Goal: Task Accomplishment & Management: Manage account settings

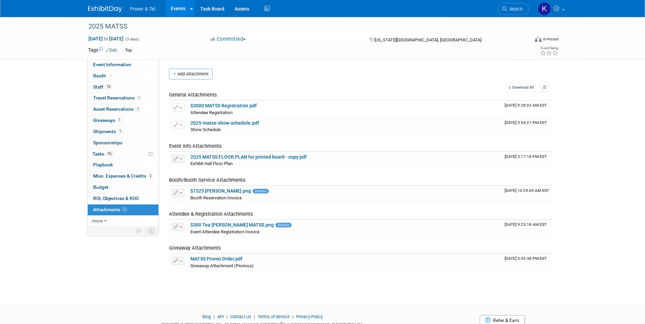
click at [116, 13] on div "Power & Tel Events Add Event Bulk Upload Events Shareable Event Boards Recently…" at bounding box center [322, 8] width 479 height 17
click at [118, 12] on img at bounding box center [105, 9] width 34 height 7
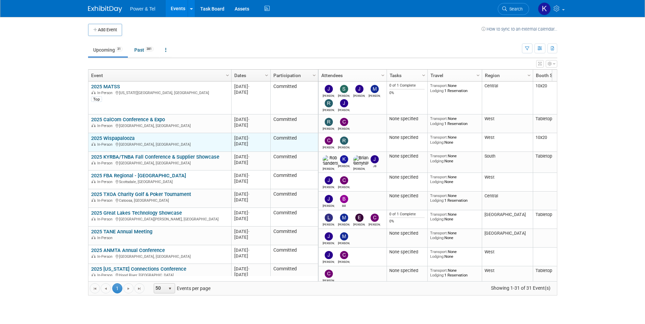
click at [114, 139] on link "2025 Wispapalooza" at bounding box center [112, 138] width 43 height 6
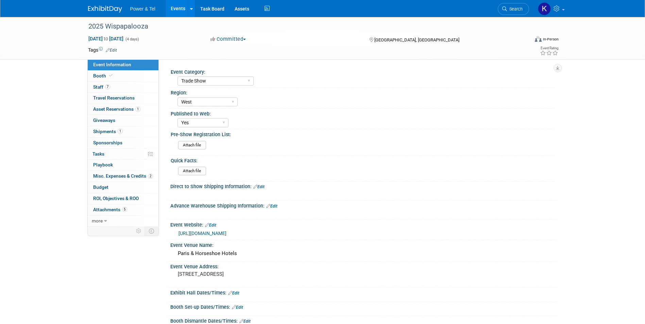
select select "Trade Show"
select select "West"
select select "Yes"
click at [110, 118] on span "Giveaways 0" at bounding box center [104, 120] width 22 height 5
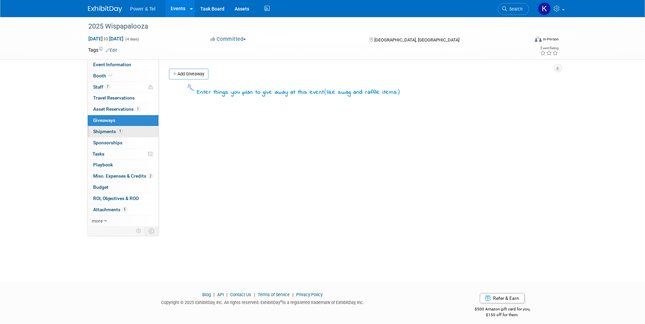
click at [104, 129] on span "Shipments 1" at bounding box center [108, 131] width 30 height 5
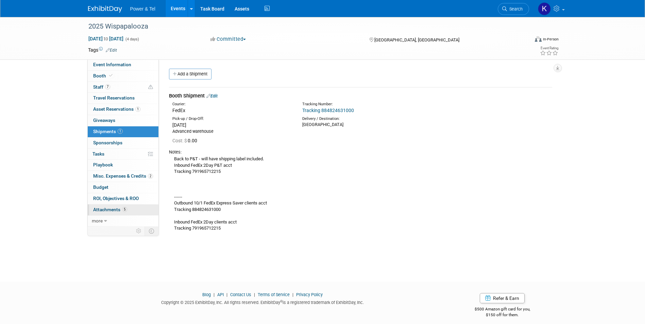
click at [115, 207] on span "Attachments 5" at bounding box center [110, 209] width 34 height 5
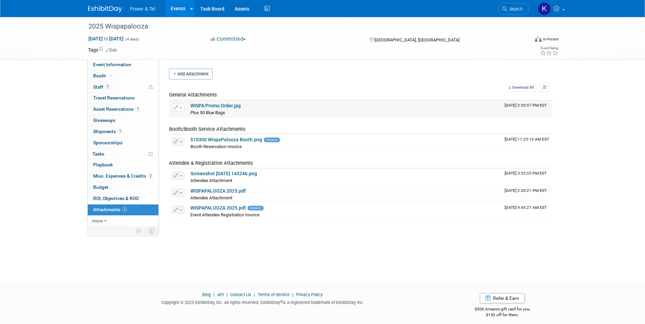
click at [217, 105] on link "WISPA Promo Order.jpg" at bounding box center [215, 105] width 50 height 5
click at [119, 68] on link "Event Information" at bounding box center [123, 64] width 71 height 11
select select "Trade Show"
select select "West"
select select "Yes"
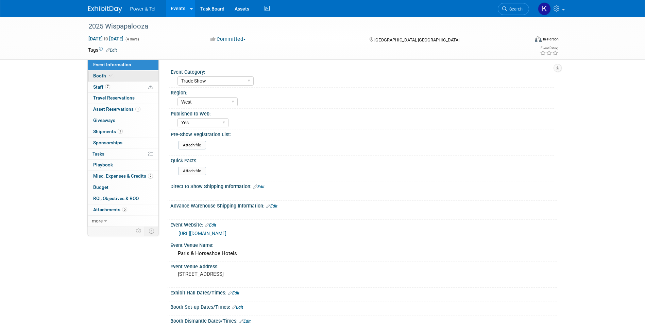
click at [99, 71] on link "Booth" at bounding box center [123, 76] width 71 height 11
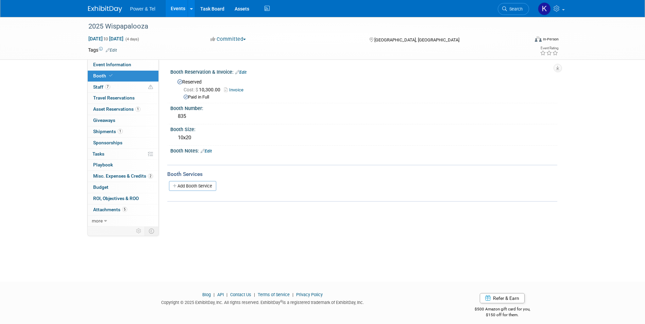
click at [262, 213] on div "Event Category: Trade Show P&T Hosted Event Export/Canada Outing Only Region: No" at bounding box center [358, 142] width 398 height 167
click at [100, 210] on span "Attachments 5" at bounding box center [110, 209] width 34 height 5
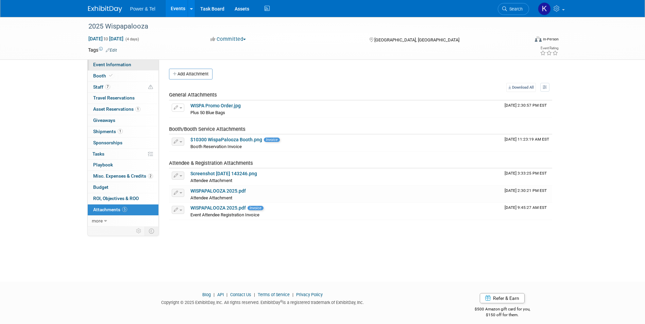
click at [112, 65] on span "Event Information" at bounding box center [112, 64] width 38 height 5
select select "Trade Show"
select select "West"
select select "Yes"
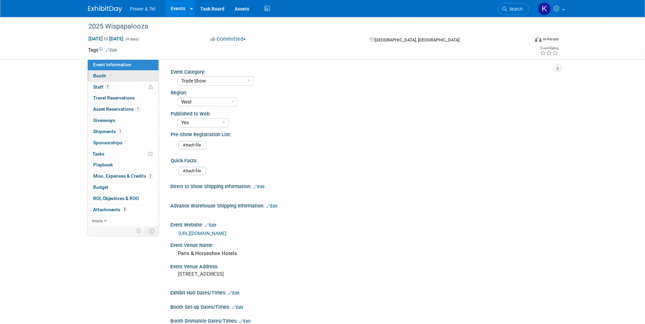
click at [94, 77] on span "Booth" at bounding box center [103, 75] width 21 height 5
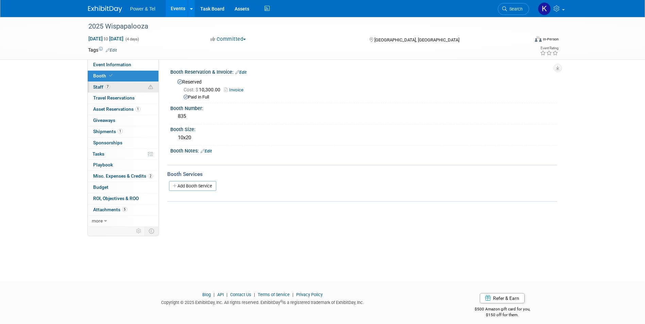
click at [94, 87] on span "Staff 7" at bounding box center [101, 86] width 17 height 5
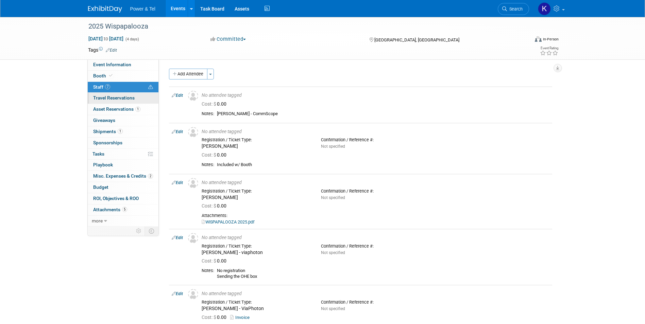
click at [96, 98] on span "Travel Reservations 0" at bounding box center [113, 97] width 41 height 5
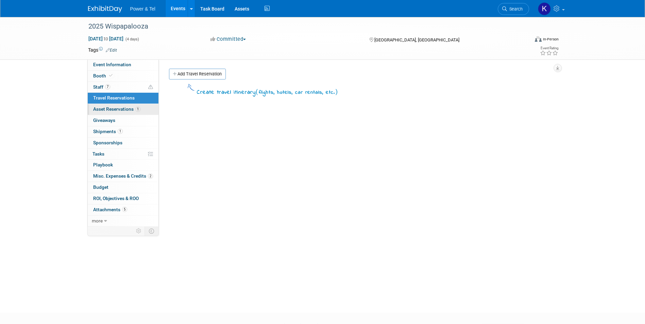
click at [96, 108] on span "Asset Reservations 1" at bounding box center [116, 108] width 47 height 5
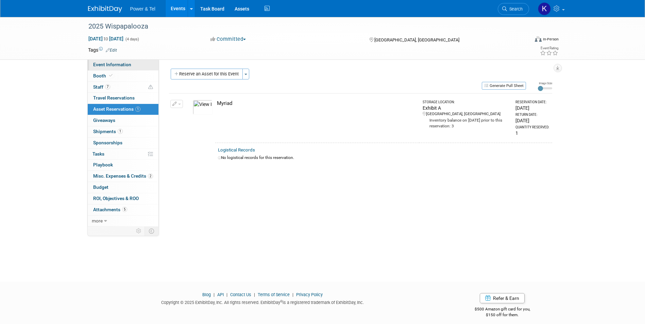
click at [105, 63] on span "Event Information" at bounding box center [112, 64] width 38 height 5
select select "Trade Show"
select select "West"
select select "Yes"
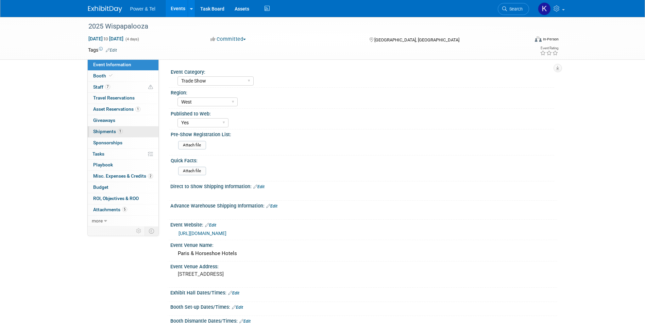
click at [104, 132] on span "Shipments 1" at bounding box center [108, 131] width 30 height 5
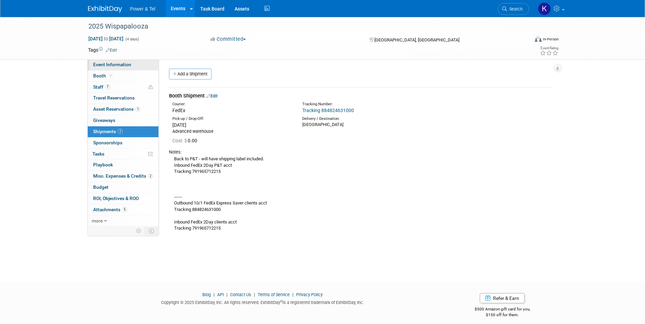
click at [110, 63] on span "Event Information" at bounding box center [112, 64] width 38 height 5
select select "Trade Show"
select select "West"
select select "Yes"
